Goal: Task Accomplishment & Management: Manage account settings

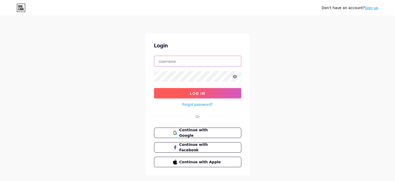
type input "tamamushi.writer@gmail.com"
click at [175, 94] on button "Log In" at bounding box center [197, 93] width 87 height 10
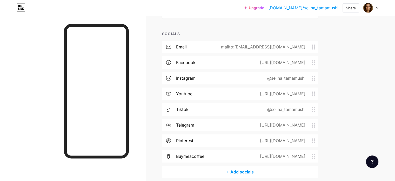
scroll to position [222, 0]
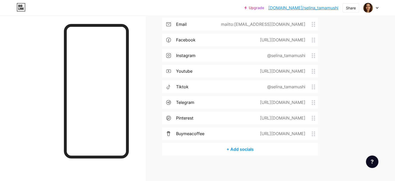
click at [312, 102] on div "[URL][DOMAIN_NAME]" at bounding box center [282, 102] width 60 height 6
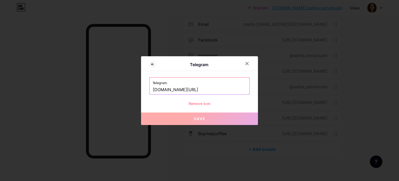
drag, startPoint x: 203, startPoint y: 90, endPoint x: 139, endPoint y: 85, distance: 63.9
click at [141, 85] on div "Telegram Telegram t.me/Selina_Tamamushi Remove icon Save" at bounding box center [199, 90] width 117 height 69
click at [245, 63] on icon at bounding box center [247, 63] width 4 height 4
